Goal: Task Accomplishment & Management: Manage account settings

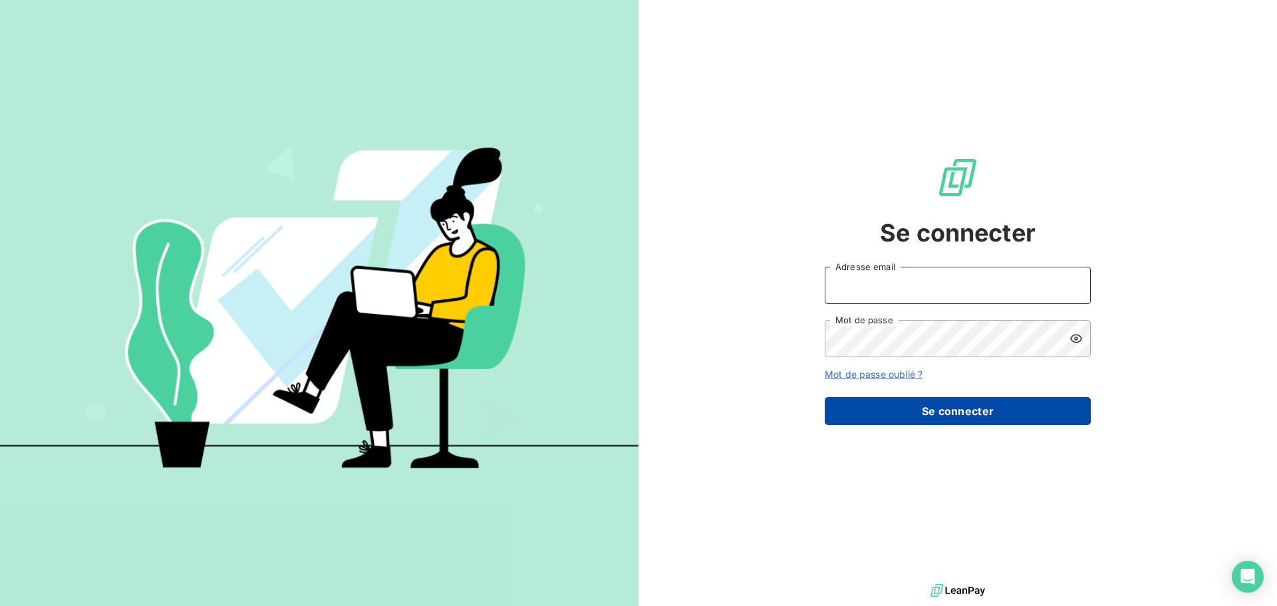
type input "[PERSON_NAME][EMAIL_ADDRESS][DOMAIN_NAME]"
click at [962, 410] on button "Se connecter" at bounding box center [958, 411] width 266 height 28
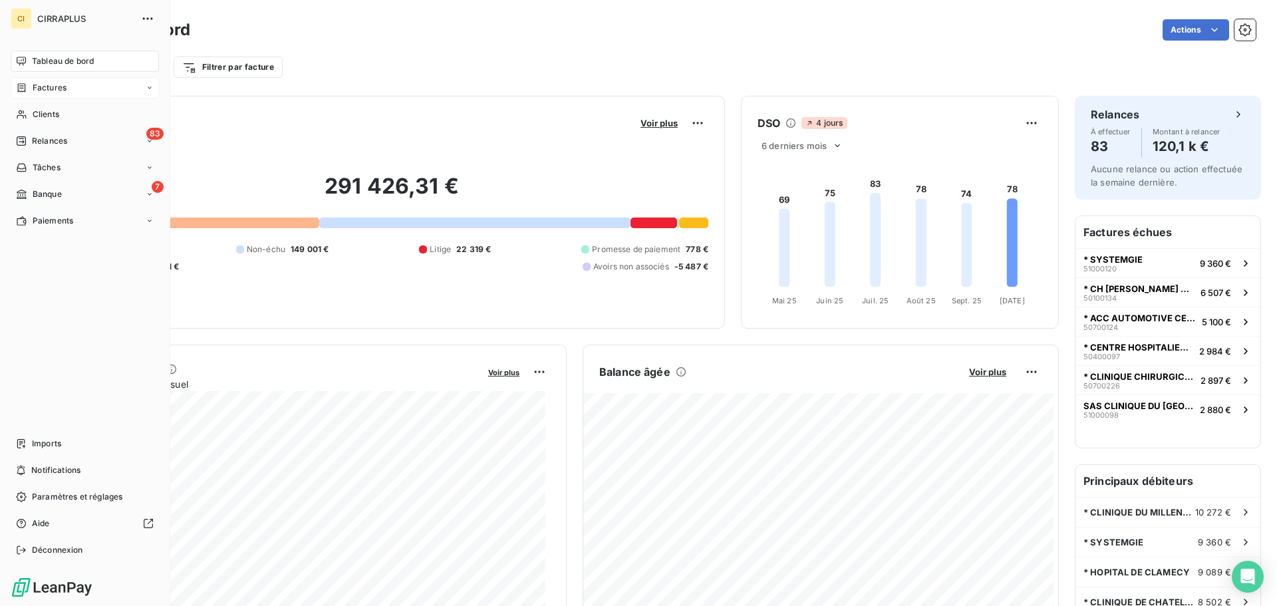
click at [48, 86] on span "Factures" at bounding box center [50, 88] width 34 height 12
click at [60, 115] on span "Factures" at bounding box center [49, 114] width 34 height 12
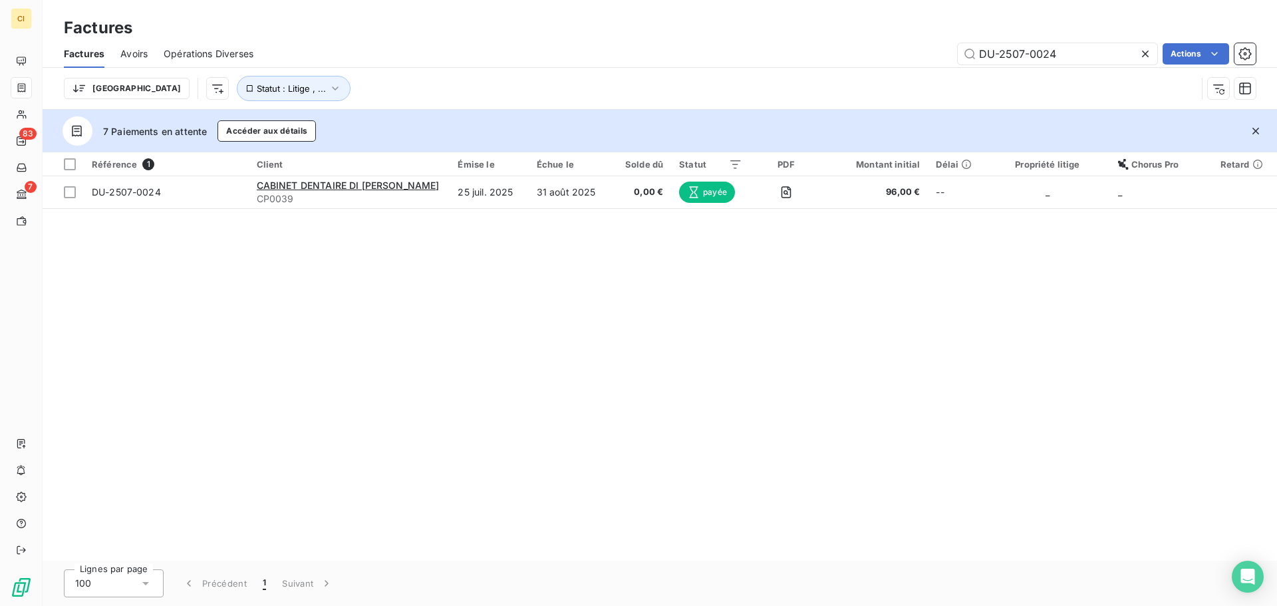
drag, startPoint x: 1053, startPoint y: 46, endPoint x: 917, endPoint y: 47, distance: 136.3
click at [917, 47] on div "DU-2507-0024 Actions" at bounding box center [762, 53] width 986 height 21
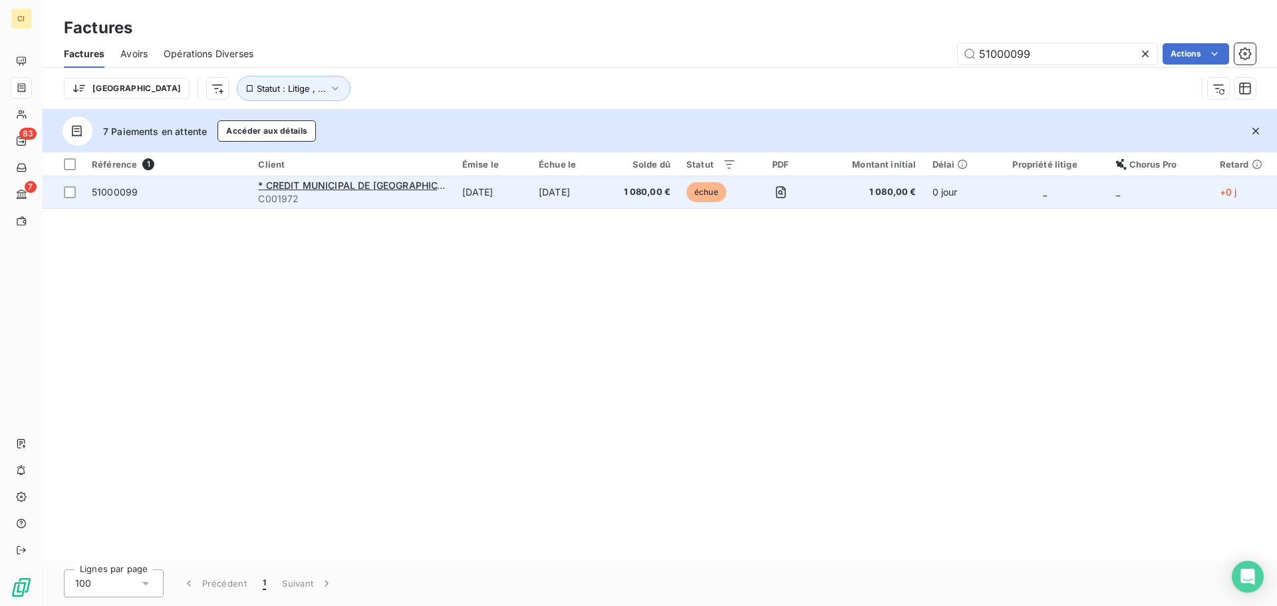
type input "51000099"
click at [124, 196] on span "51000099" at bounding box center [115, 191] width 46 height 11
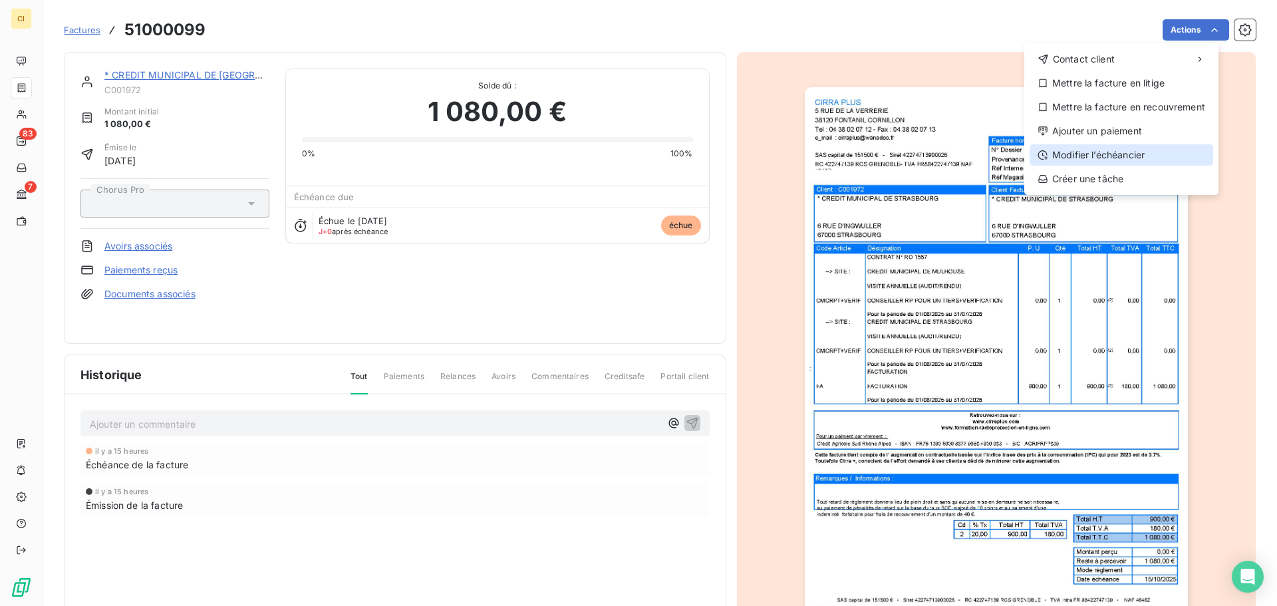
click at [1124, 153] on div "Modifier l’échéancier" at bounding box center [1121, 154] width 184 height 21
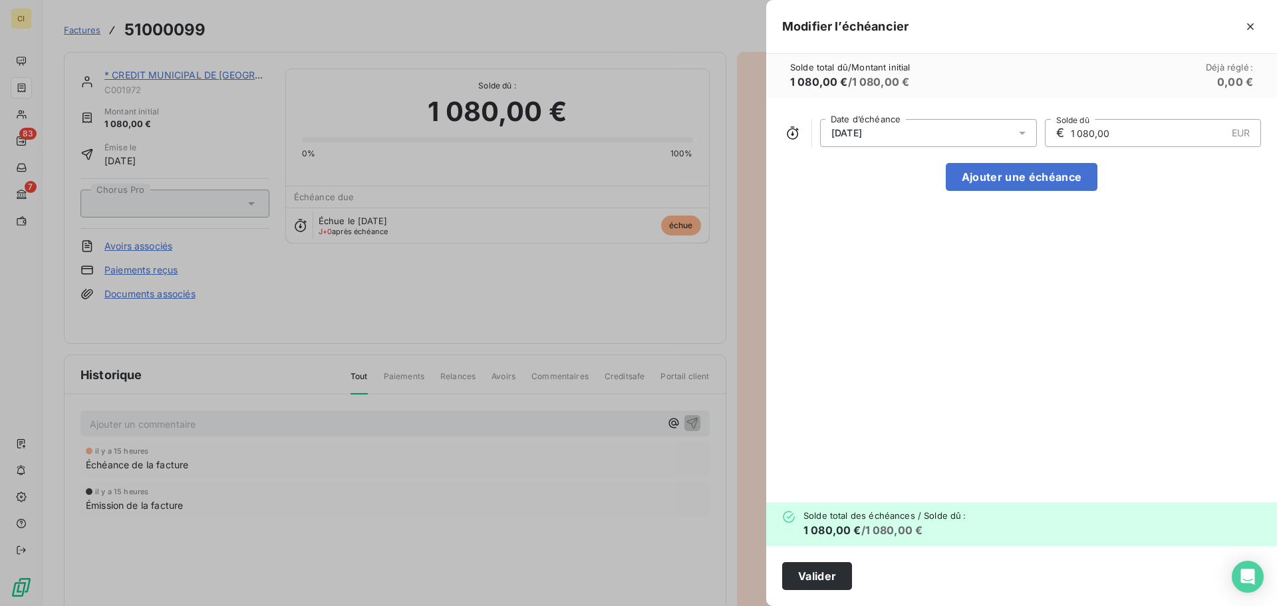
click at [1023, 132] on icon at bounding box center [1022, 133] width 7 height 3
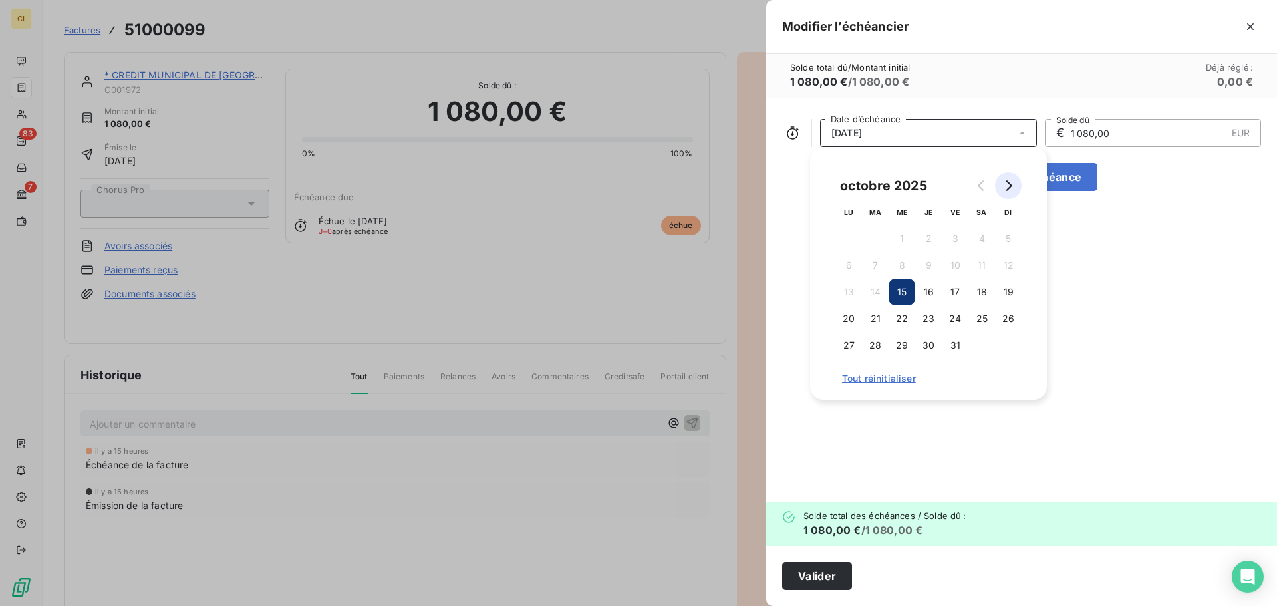
click at [1008, 184] on icon "Go to next month" at bounding box center [1008, 185] width 11 height 11
click at [1010, 340] on button "30" at bounding box center [1008, 345] width 27 height 27
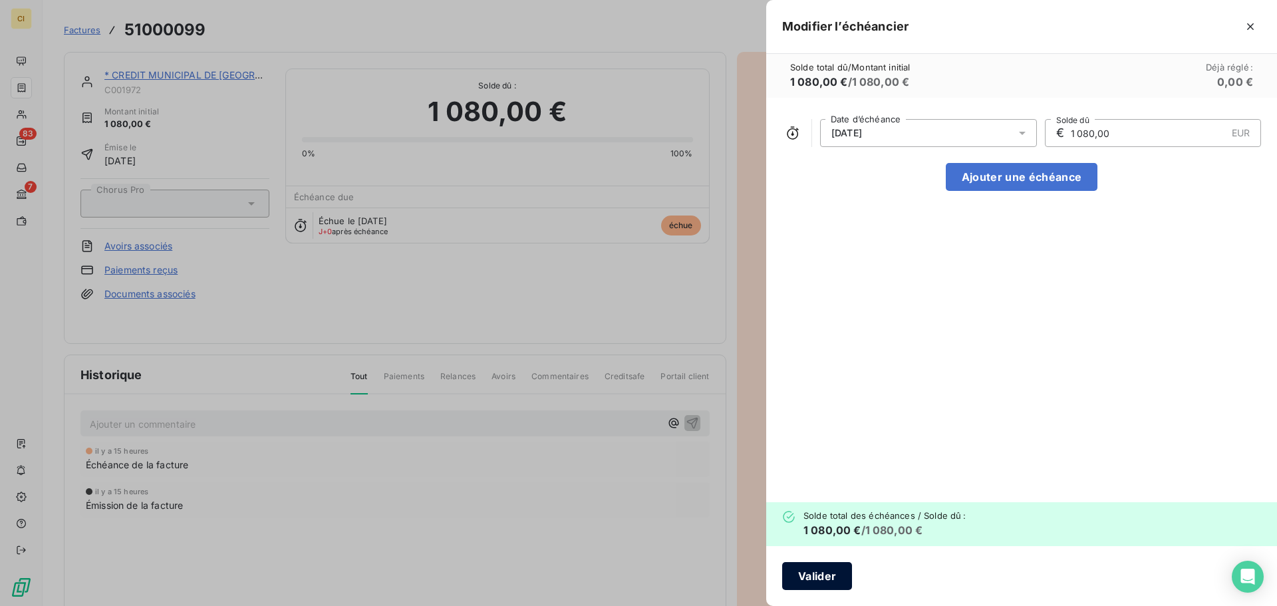
click at [825, 573] on button "Valider" at bounding box center [817, 576] width 70 height 28
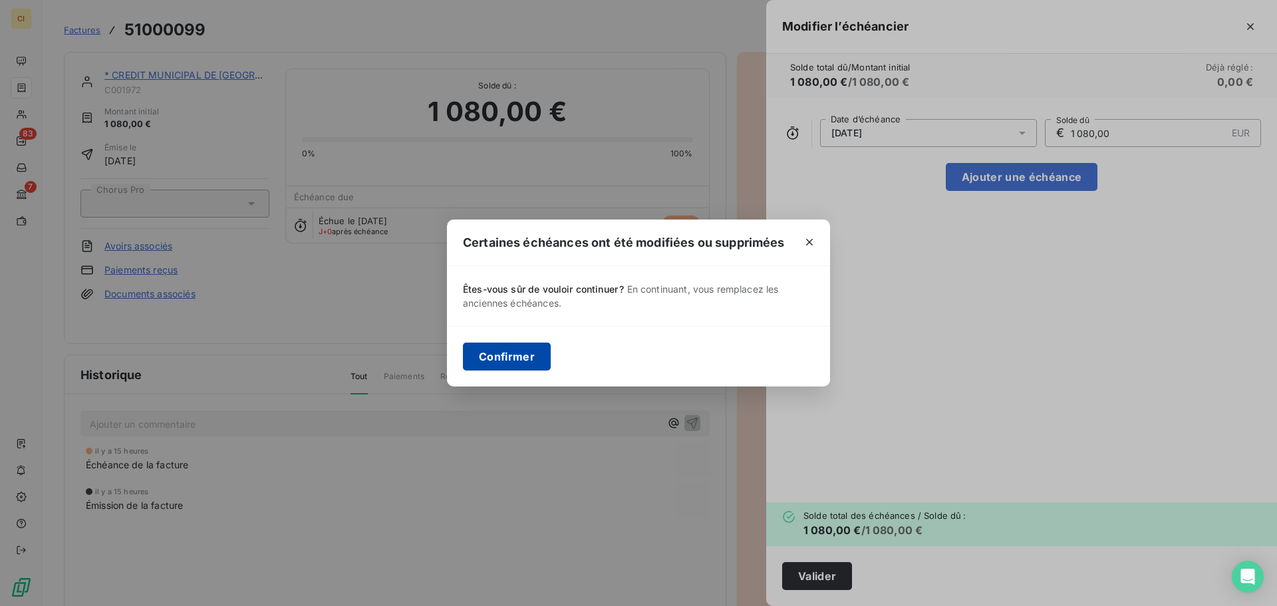
click at [510, 361] on button "Confirmer" at bounding box center [507, 356] width 88 height 28
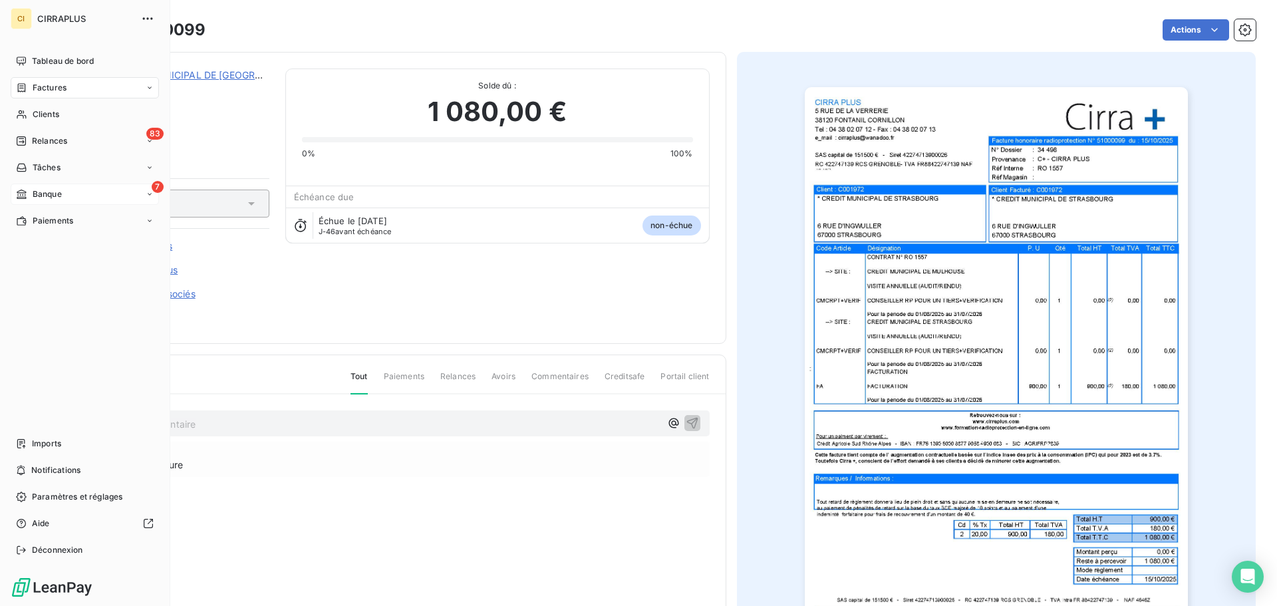
click at [47, 195] on span "Banque" at bounding box center [47, 194] width 29 height 12
